Goal: Task Accomplishment & Management: Complete application form

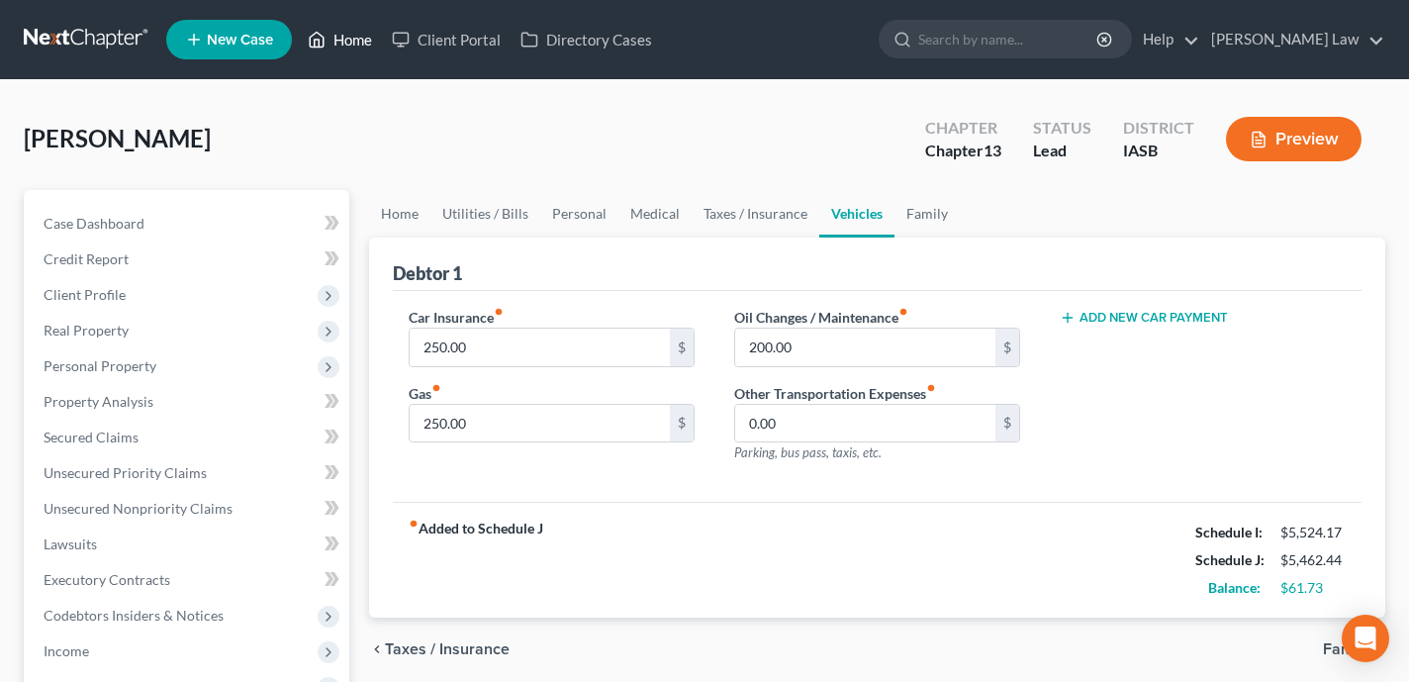
click at [351, 30] on link "Home" at bounding box center [340, 40] width 84 height 36
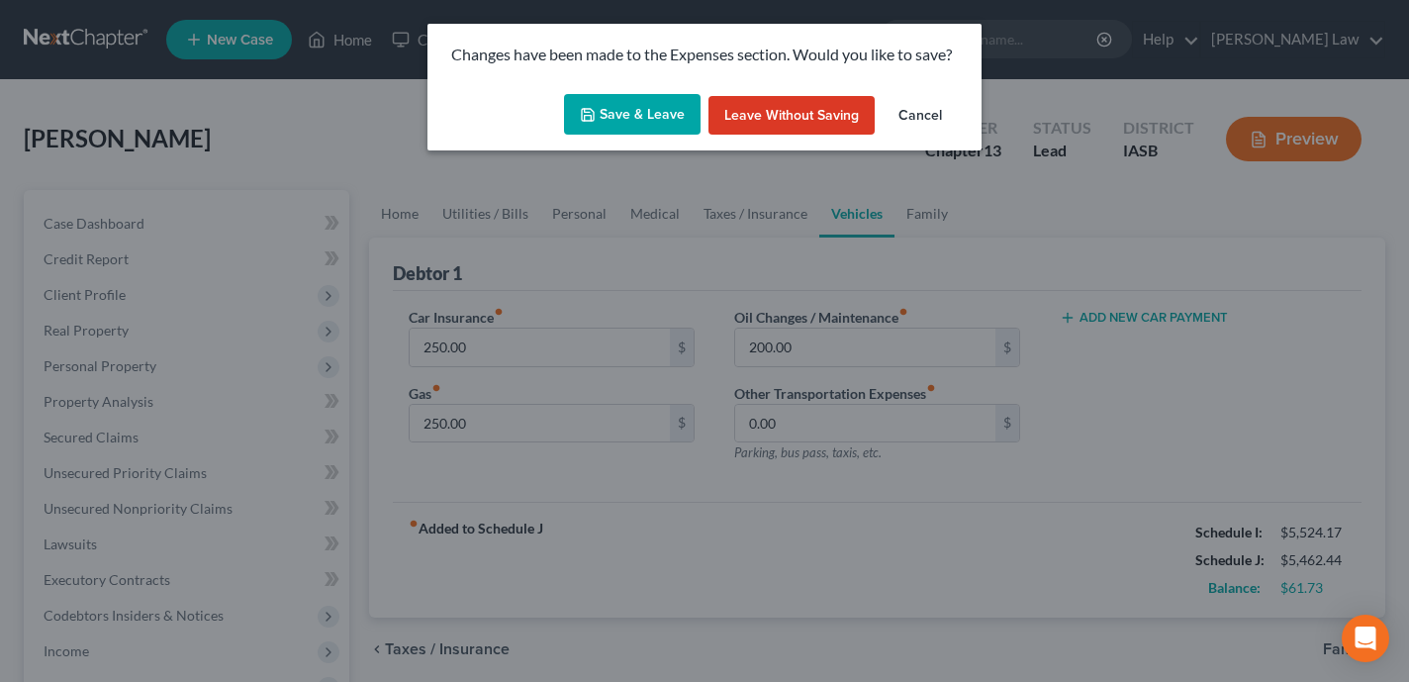
click at [618, 128] on button "Save & Leave" at bounding box center [632, 115] width 137 height 42
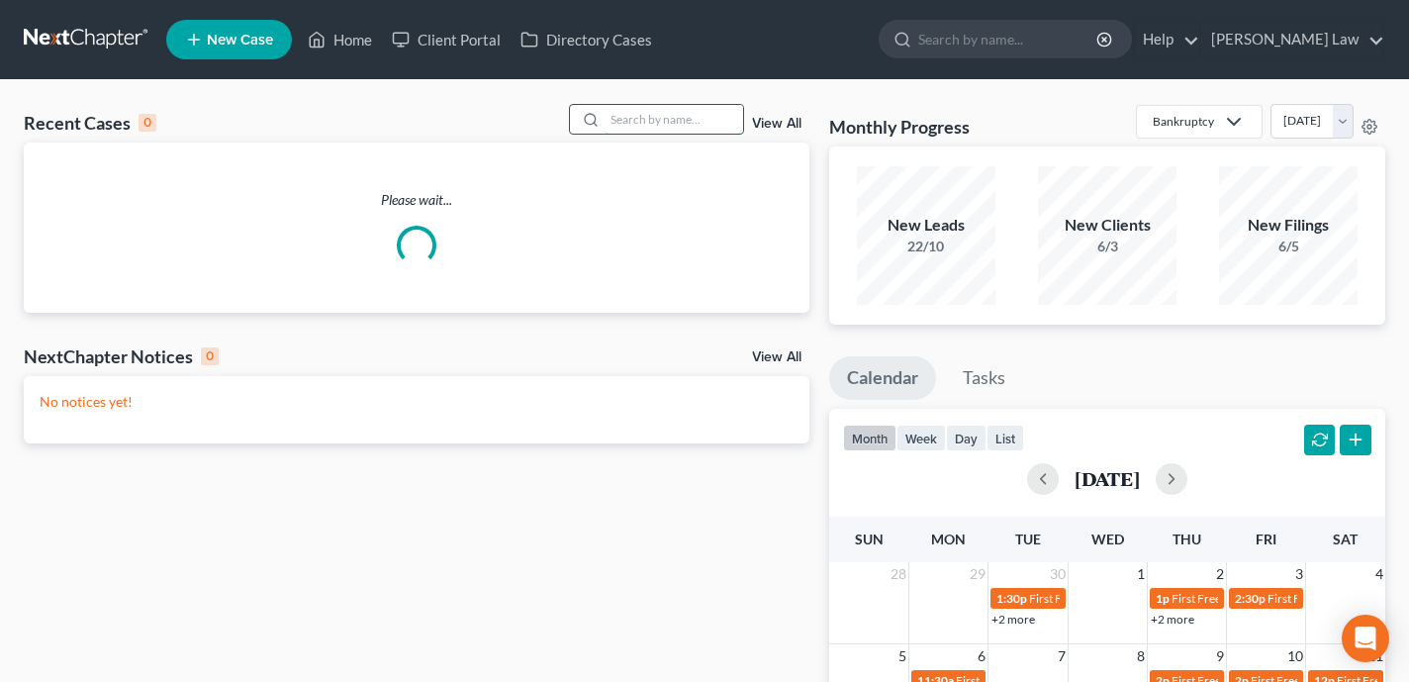
click at [683, 133] on input "search" at bounding box center [673, 119] width 139 height 29
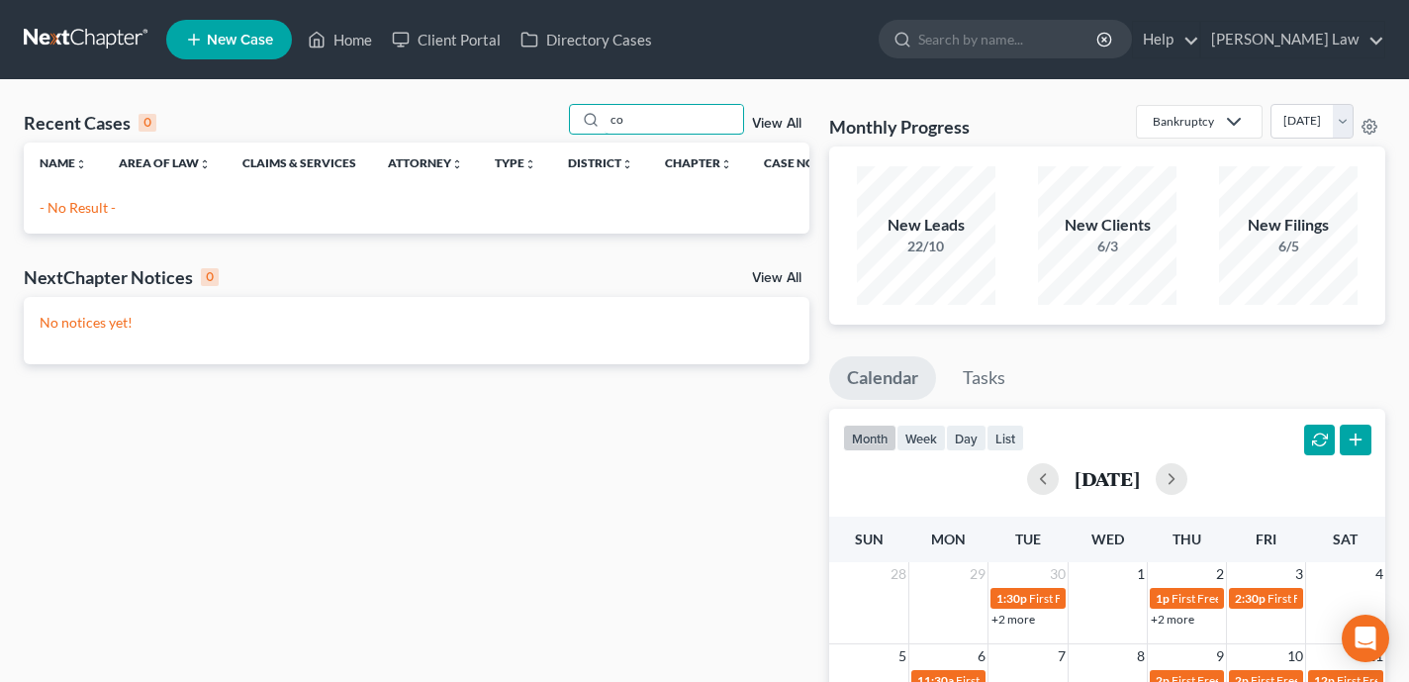
type input "c"
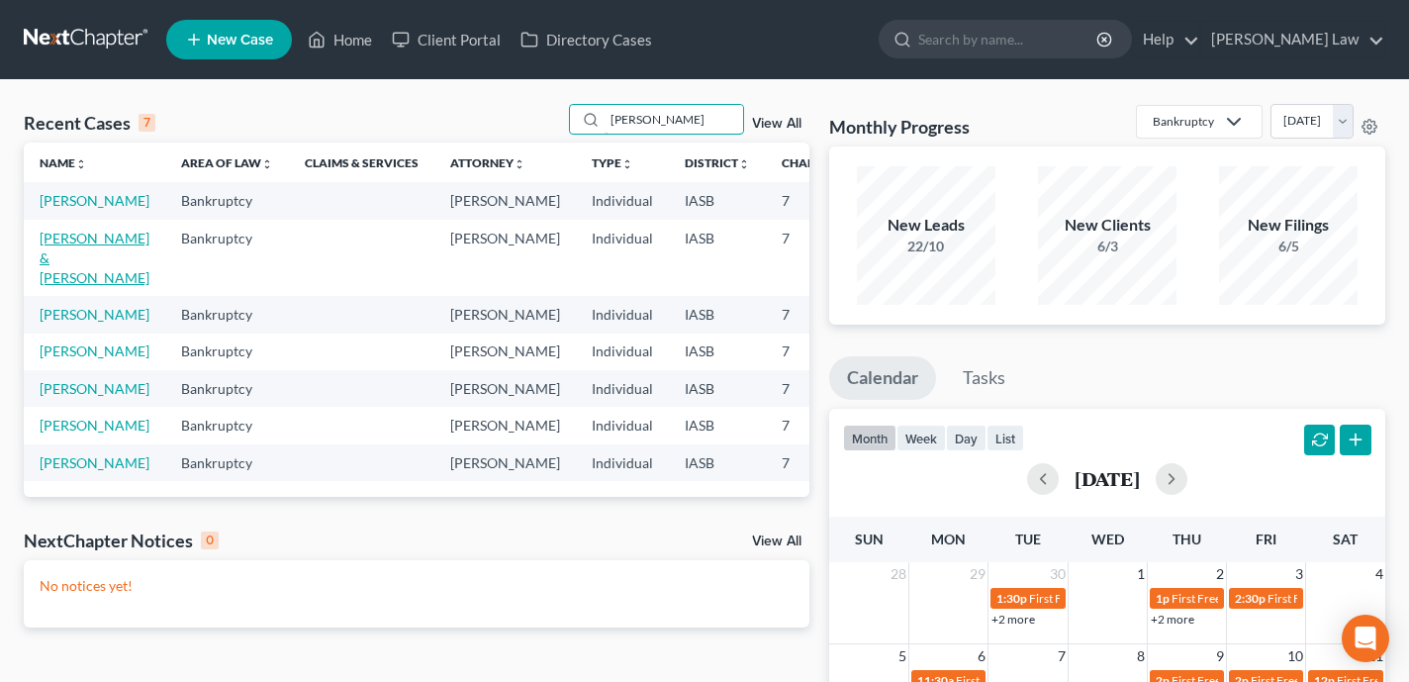
type input "Jennifer"
click at [53, 279] on link "Conger, Jennifer & Joshua" at bounding box center [95, 258] width 110 height 56
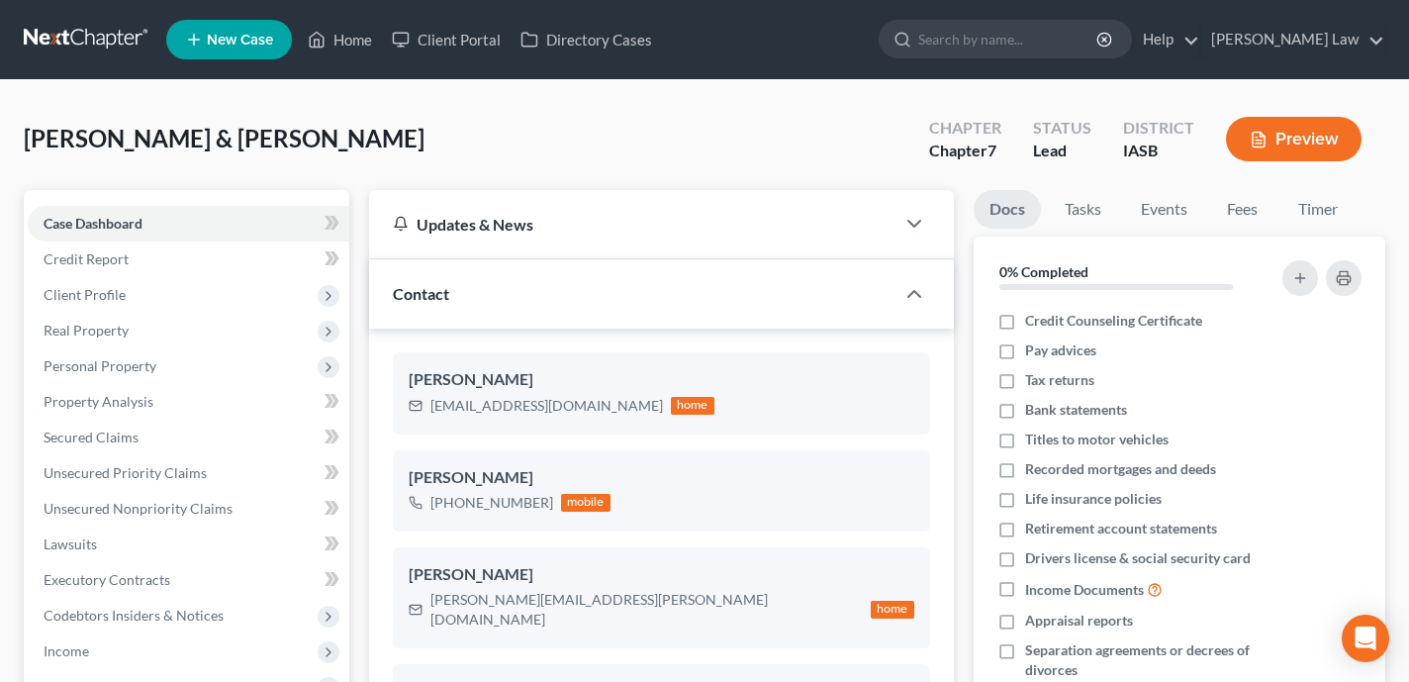
scroll to position [1847, 0]
click at [335, 30] on link "Home" at bounding box center [340, 40] width 84 height 36
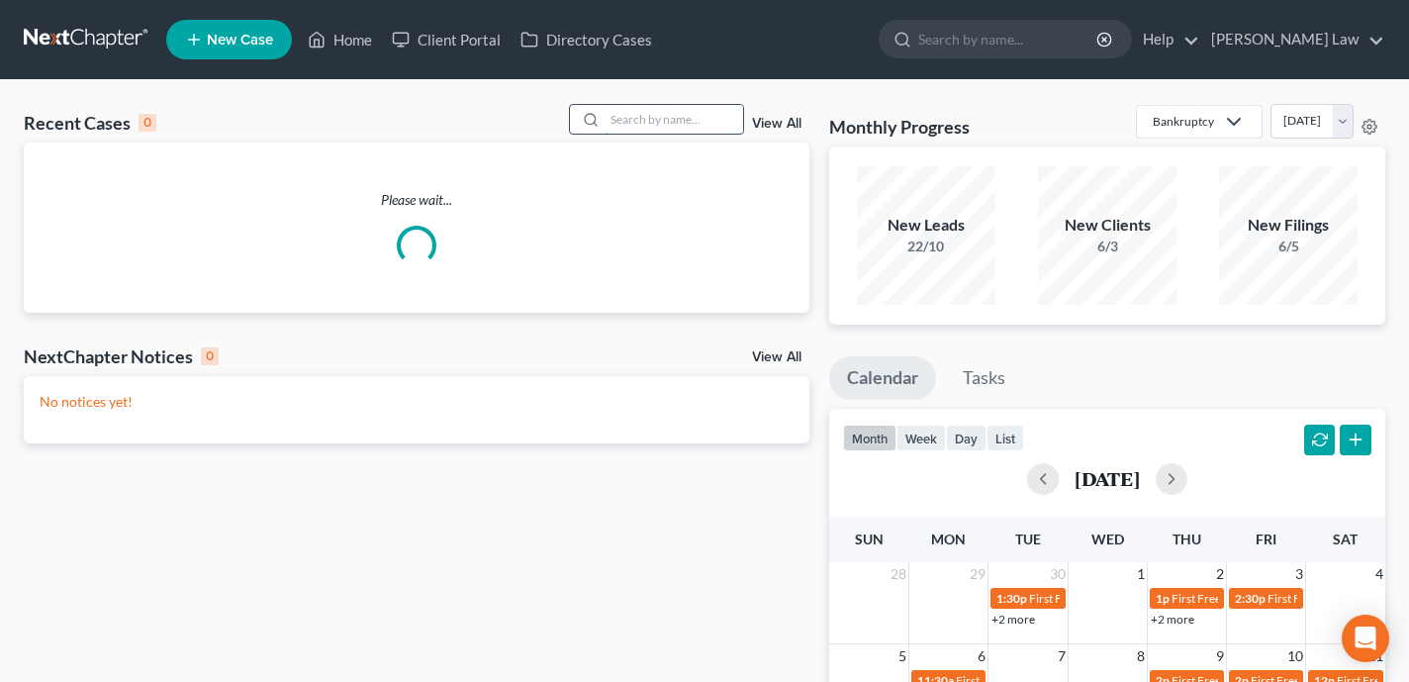
click at [692, 117] on input "search" at bounding box center [673, 119] width 139 height 29
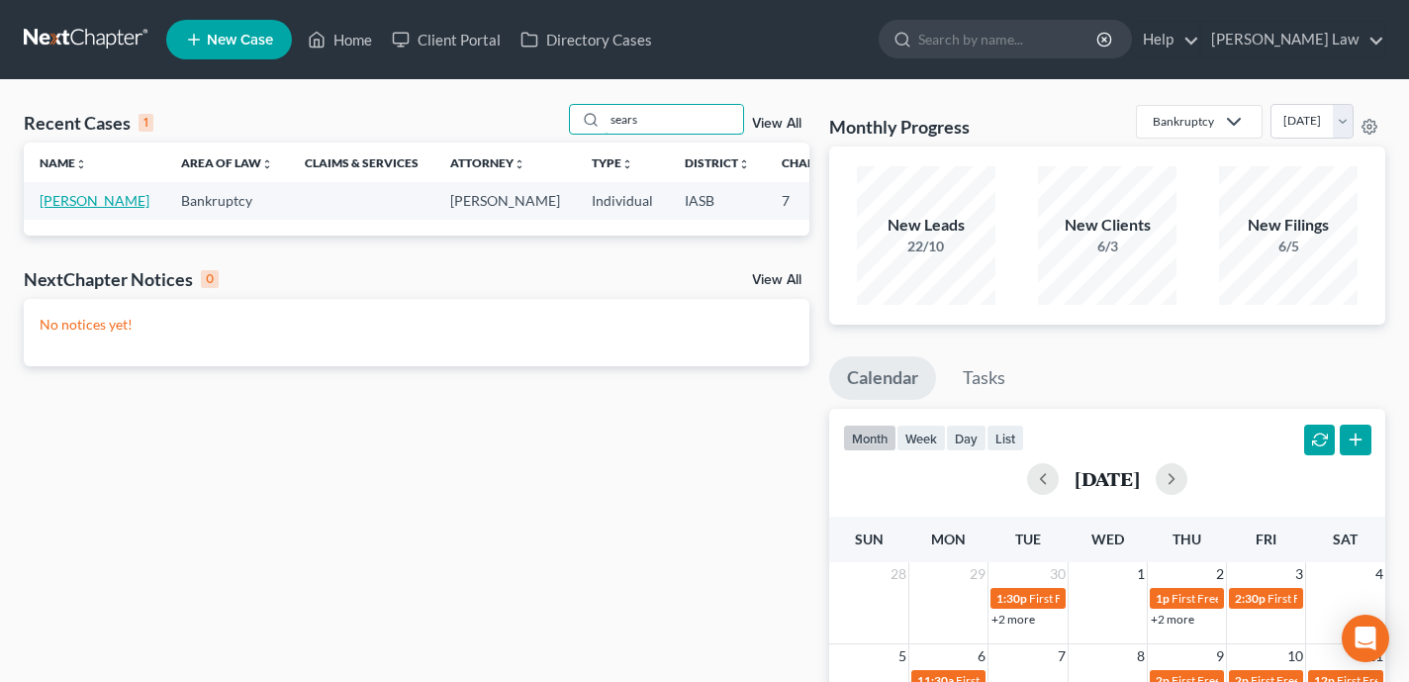
type input "sears"
click at [63, 209] on link "Sears, Cassandra" at bounding box center [95, 200] width 110 height 17
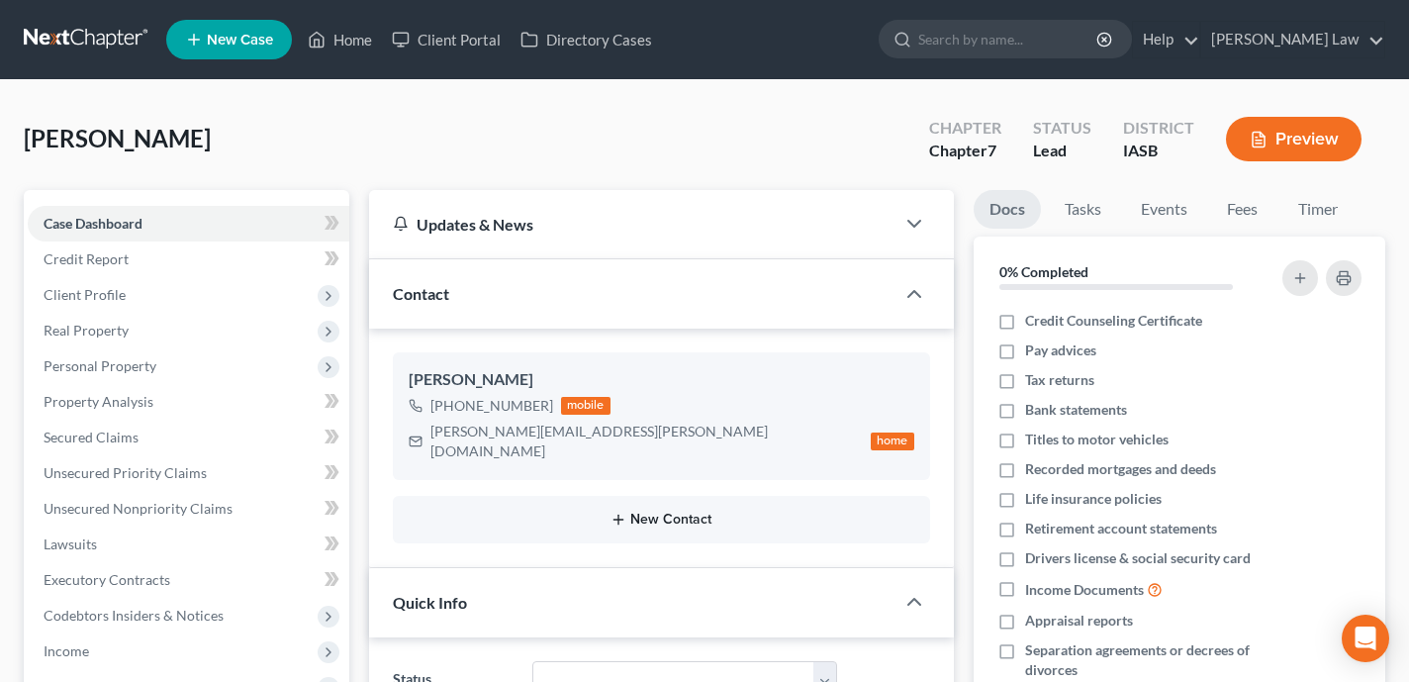
scroll to position [1075, 0]
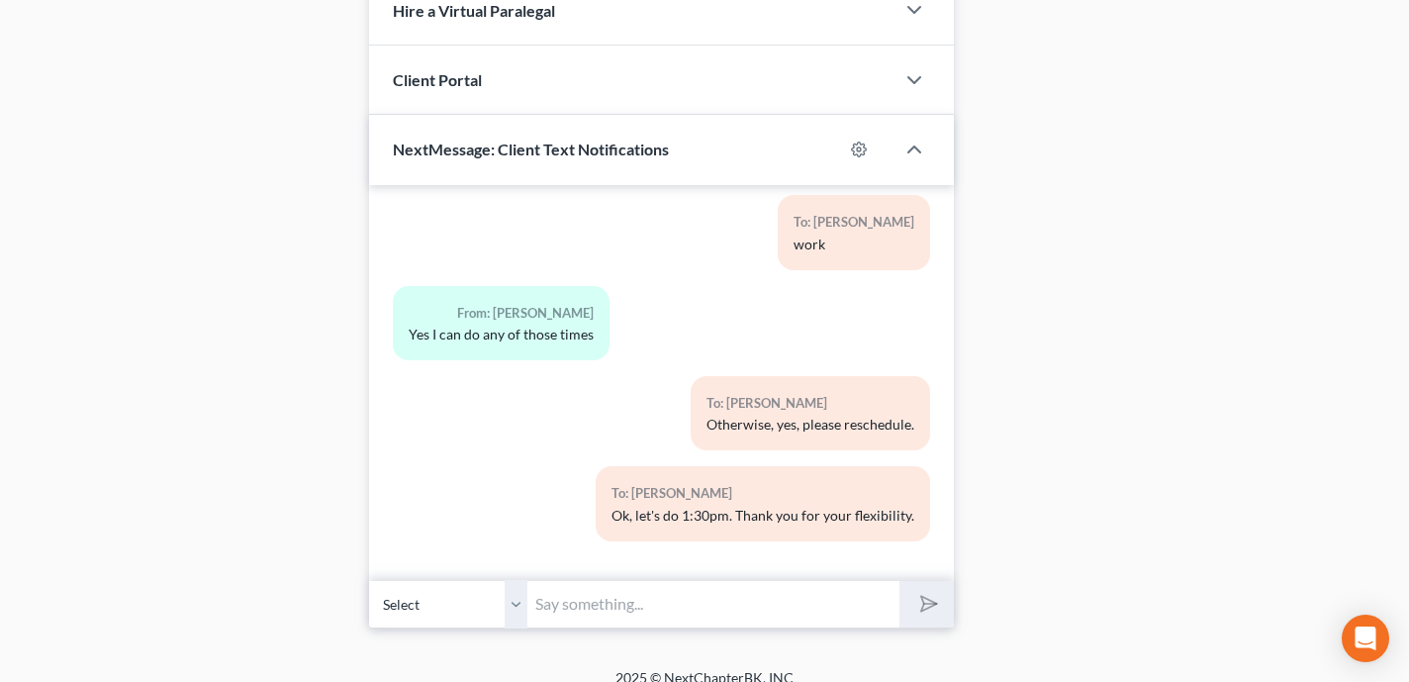
click at [627, 593] on input "text" at bounding box center [713, 604] width 372 height 48
type input "I tried calling you but went to voicemail. Please feel free to reschedule using…"
click at [899, 581] on button "submit" at bounding box center [926, 604] width 54 height 46
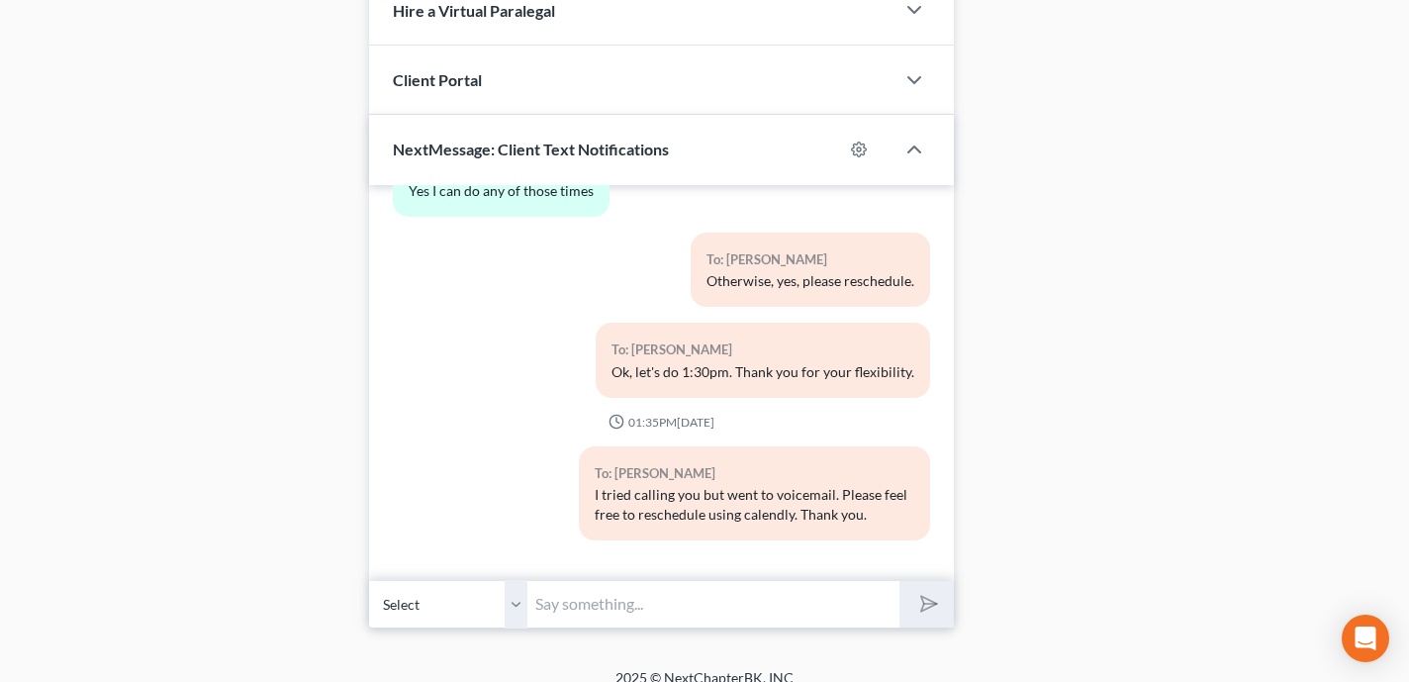
scroll to position [0, 0]
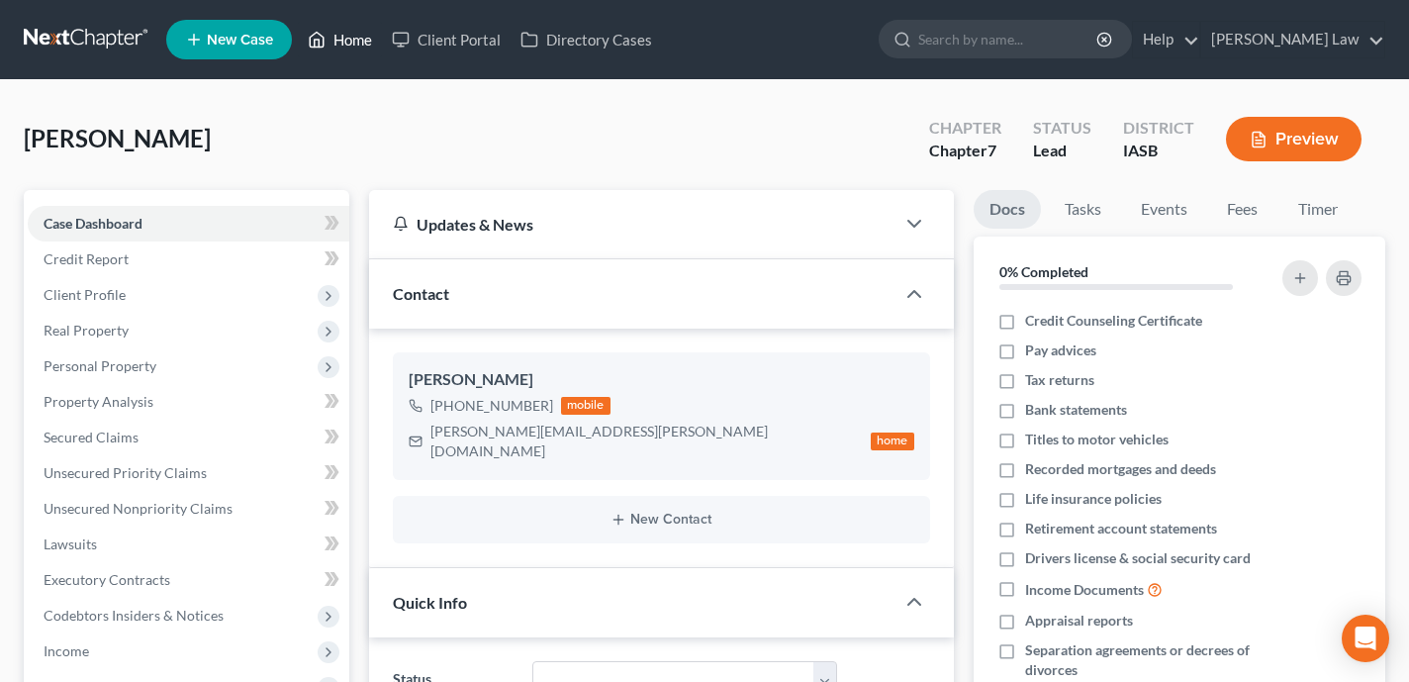
drag, startPoint x: 359, startPoint y: 46, endPoint x: 569, endPoint y: 141, distance: 230.6
click at [359, 46] on link "Home" at bounding box center [340, 40] width 84 height 36
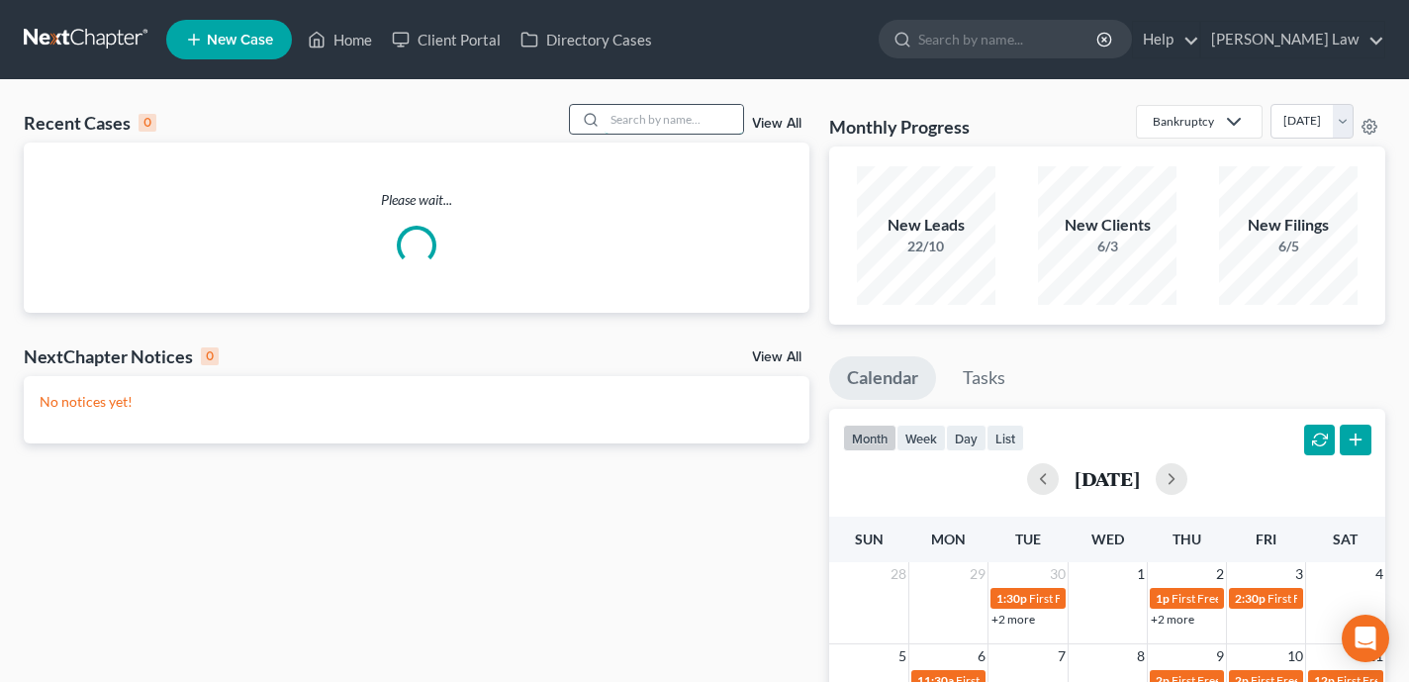
click at [656, 122] on input "search" at bounding box center [673, 119] width 139 height 29
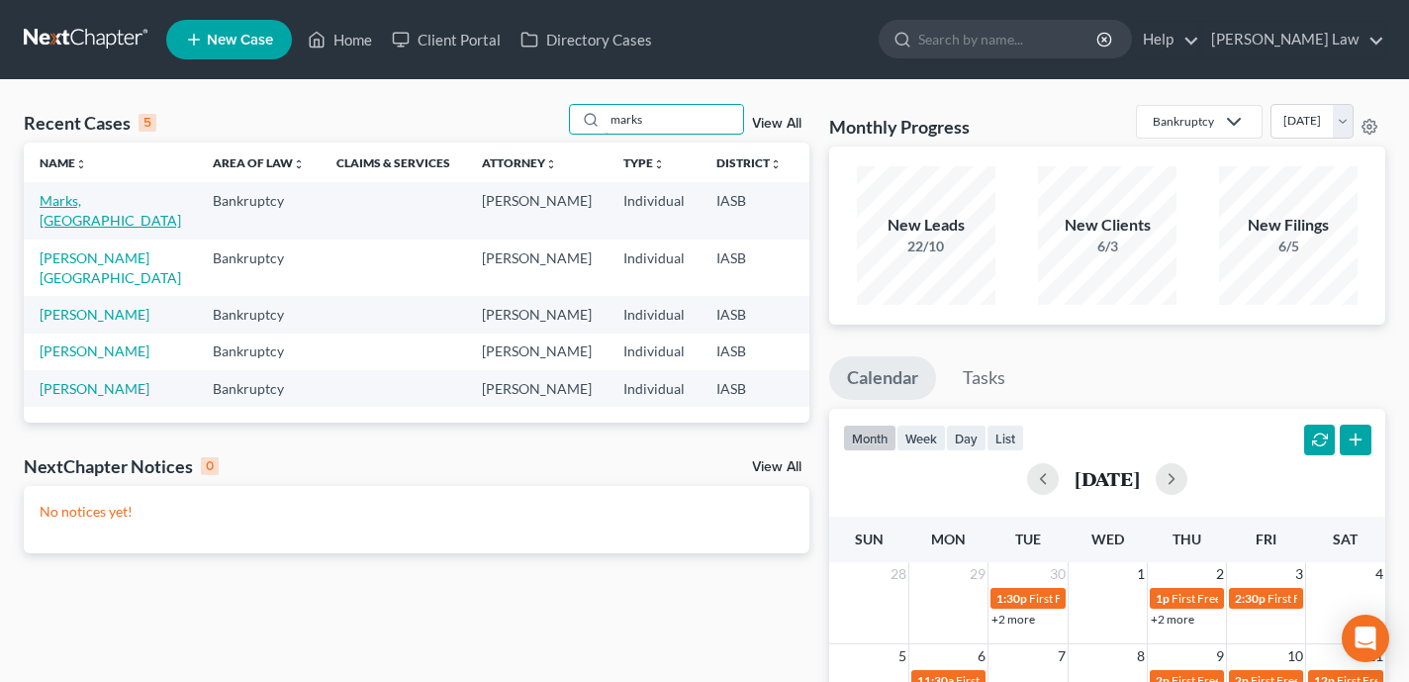
type input "marks"
click at [68, 217] on link "Marks, Trenton" at bounding box center [110, 210] width 141 height 37
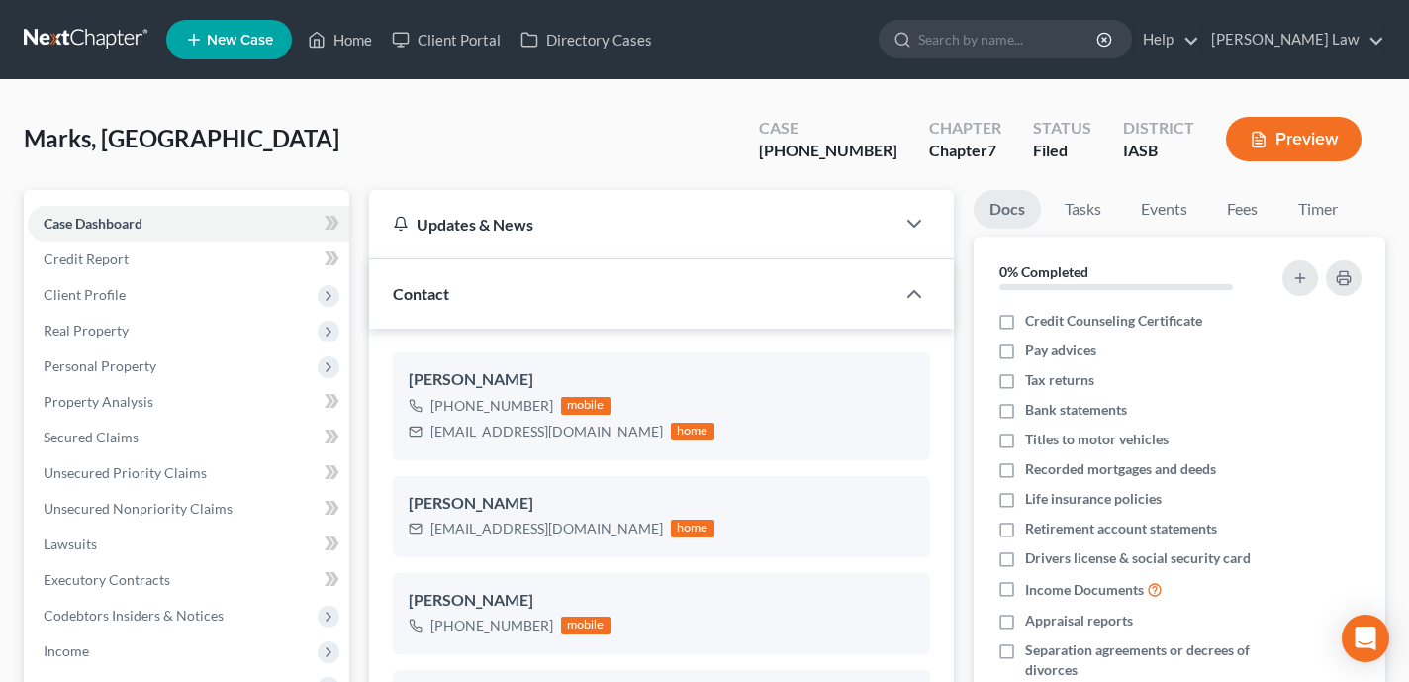
scroll to position [858, 0]
click at [187, 283] on span "Client Profile" at bounding box center [189, 295] width 322 height 36
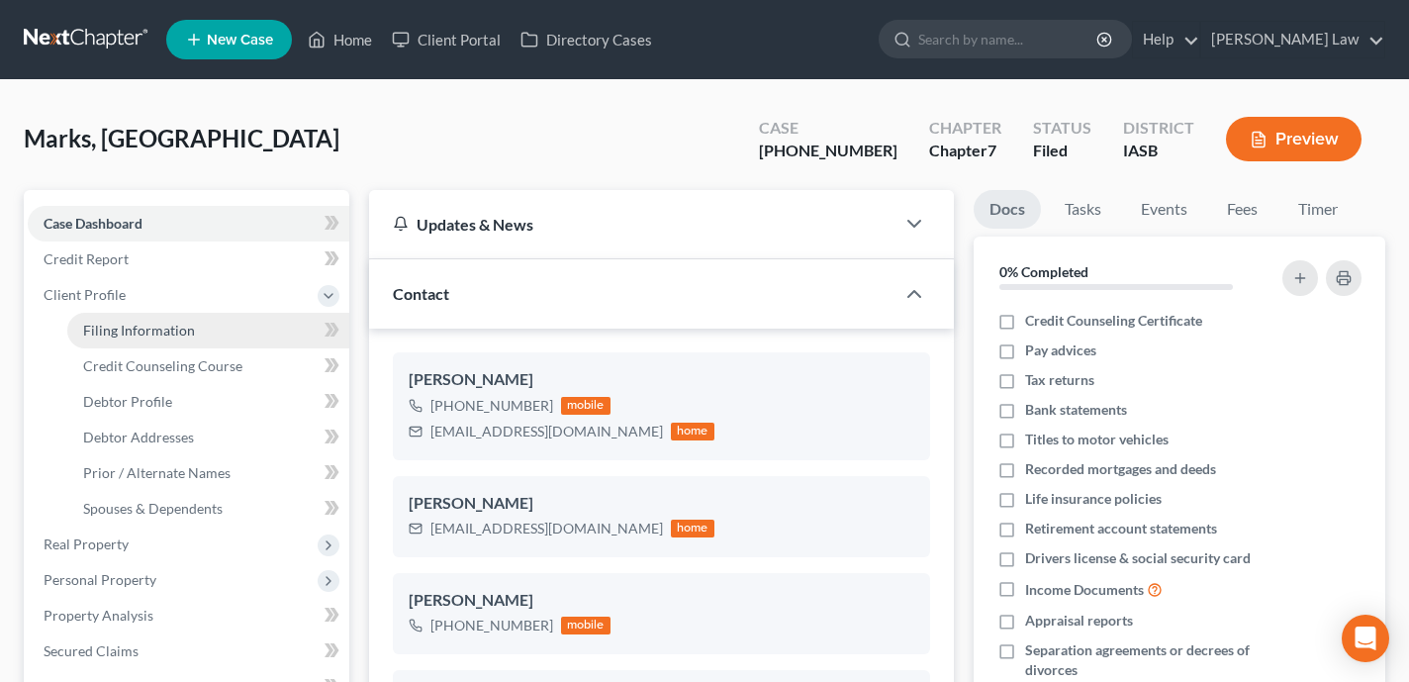
click at [169, 333] on span "Filing Information" at bounding box center [139, 330] width 112 height 17
select select "1"
select select "0"
select select "16"
